Goal: Use online tool/utility: Utilize a website feature to perform a specific function

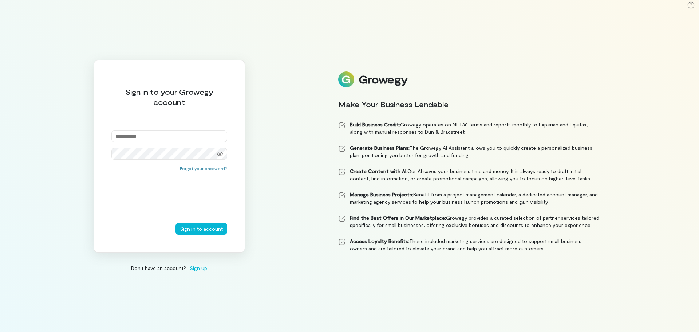
click at [151, 136] on input "email" at bounding box center [169, 136] width 116 height 12
type input "**********"
click at [201, 228] on button "Sign in to account" at bounding box center [201, 229] width 52 height 12
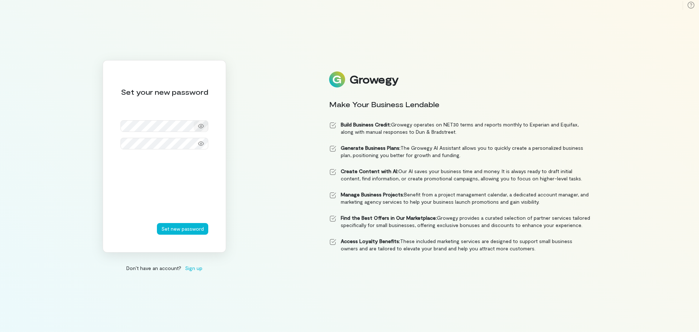
click at [199, 125] on icon at bounding box center [201, 126] width 6 height 4
click at [199, 125] on icon at bounding box center [201, 126] width 6 height 6
click at [201, 144] on icon at bounding box center [201, 143] width 6 height 4
click at [201, 144] on icon at bounding box center [201, 143] width 6 height 6
click at [198, 144] on icon at bounding box center [201, 143] width 6 height 6
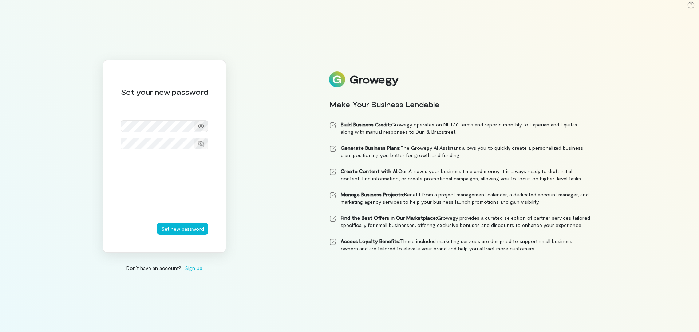
click at [198, 144] on icon at bounding box center [201, 143] width 6 height 6
click at [199, 128] on icon at bounding box center [201, 126] width 6 height 6
click at [180, 229] on button "Set new password" at bounding box center [182, 229] width 51 height 12
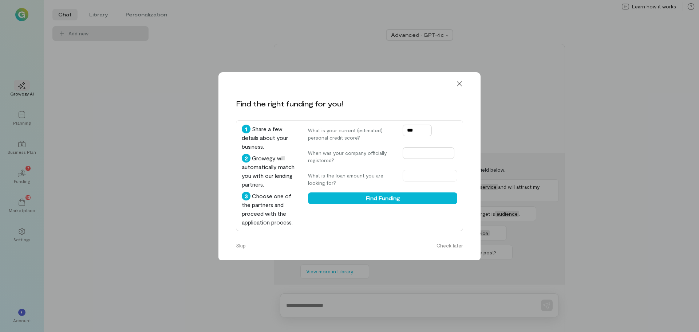
type input "***"
click at [416, 156] on input "text" at bounding box center [428, 153] width 52 height 12
click at [409, 167] on span "Previous Year" at bounding box center [409, 168] width 0 height 7
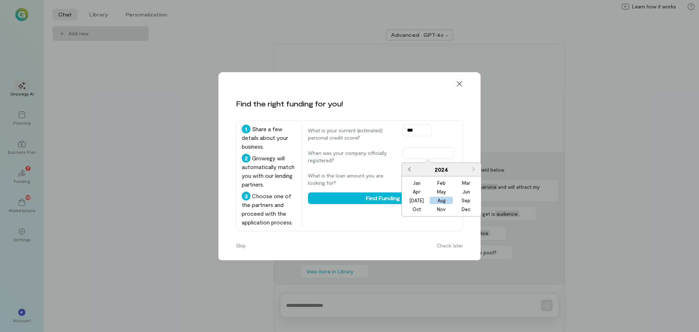
click at [409, 167] on span "Previous Year" at bounding box center [409, 168] width 0 height 7
click at [463, 201] on div "Sep" at bounding box center [465, 200] width 23 height 7
type input "**********"
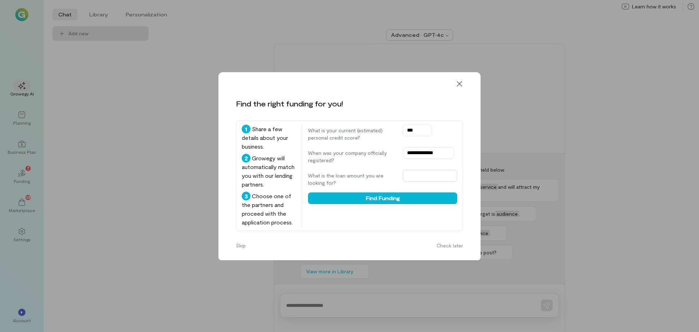
click at [426, 173] on input "text" at bounding box center [429, 176] width 55 height 12
type input "*****"
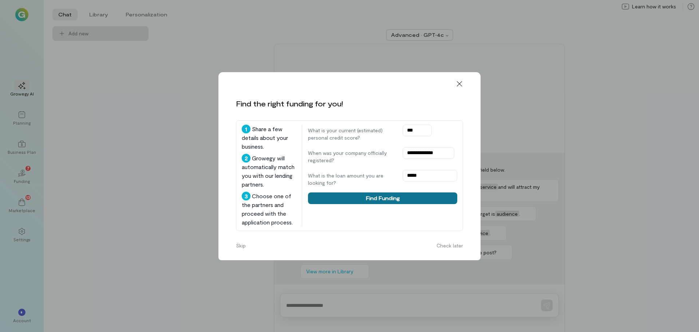
click at [415, 199] on button "Find Funding" at bounding box center [382, 198] width 149 height 12
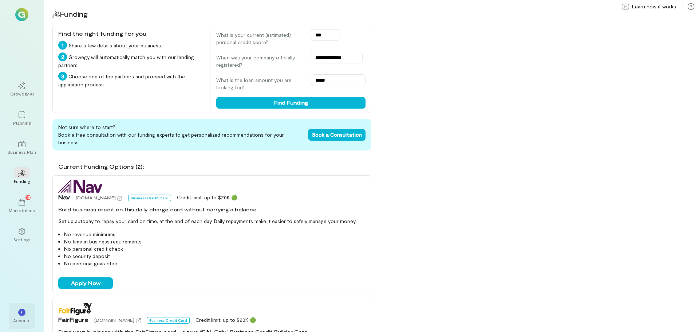
click at [21, 315] on div "*" at bounding box center [21, 311] width 7 height 7
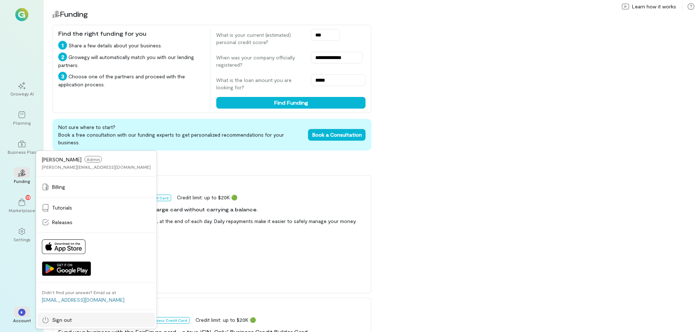
click at [61, 322] on span "Sign out" at bounding box center [62, 319] width 20 height 7
